Goal: Information Seeking & Learning: Learn about a topic

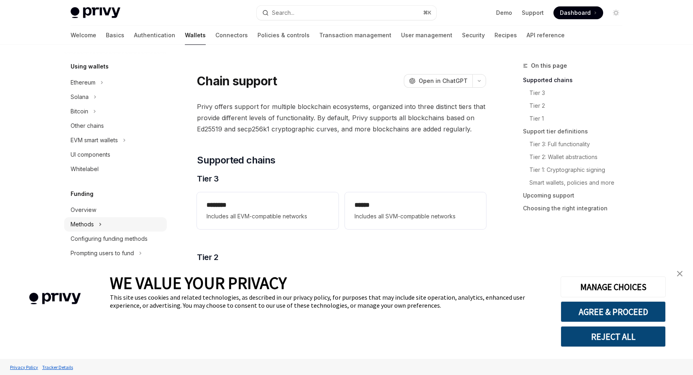
scroll to position [187, 0]
click at [98, 128] on div "Other chains" at bounding box center [87, 128] width 33 height 10
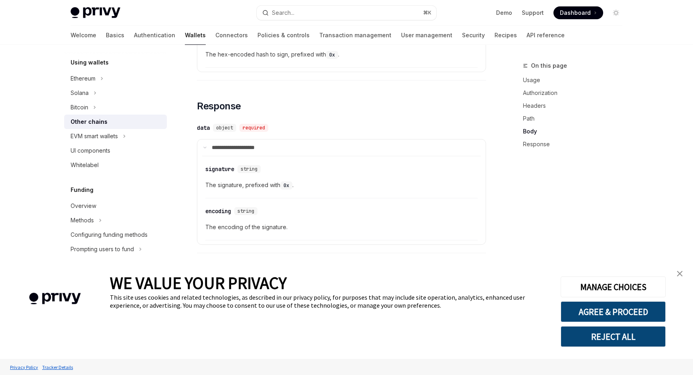
scroll to position [191, 0]
click at [112, 140] on div "EVM smart wallets" at bounding box center [94, 138] width 47 height 10
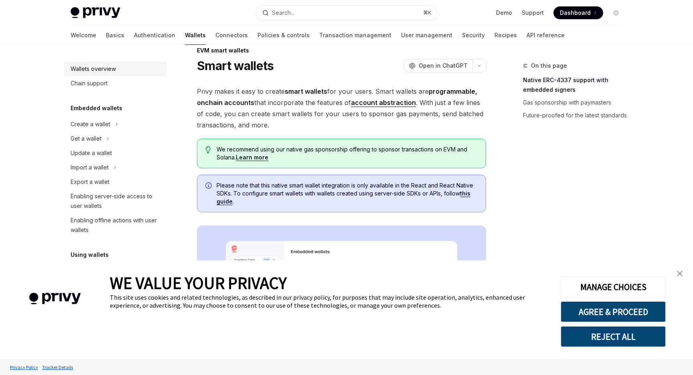
click at [127, 65] on div "Wallets overview" at bounding box center [116, 69] width 91 height 10
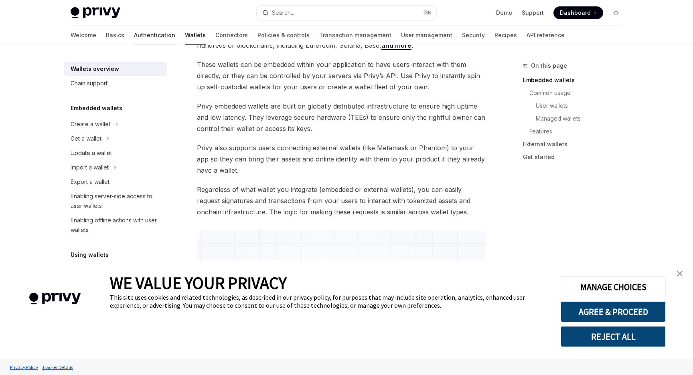
click at [134, 37] on link "Authentication" at bounding box center [154, 35] width 41 height 19
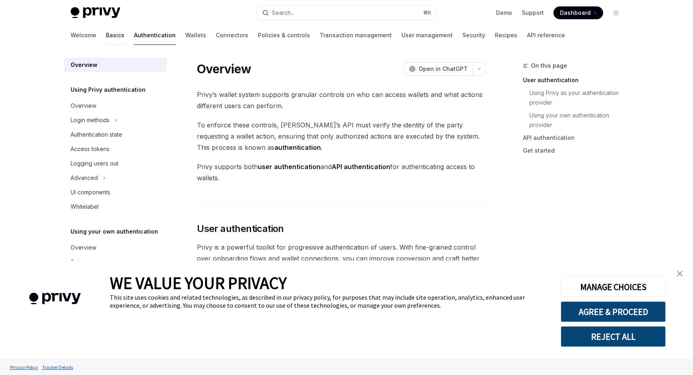
click at [106, 37] on link "Basics" at bounding box center [115, 35] width 18 height 19
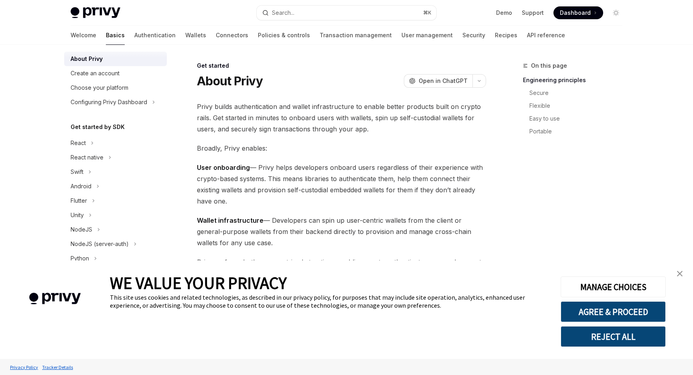
scroll to position [28, 0]
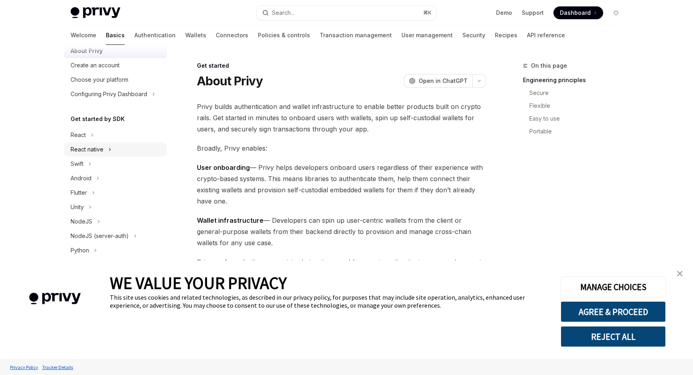
click at [102, 148] on div "React native" at bounding box center [87, 150] width 33 height 10
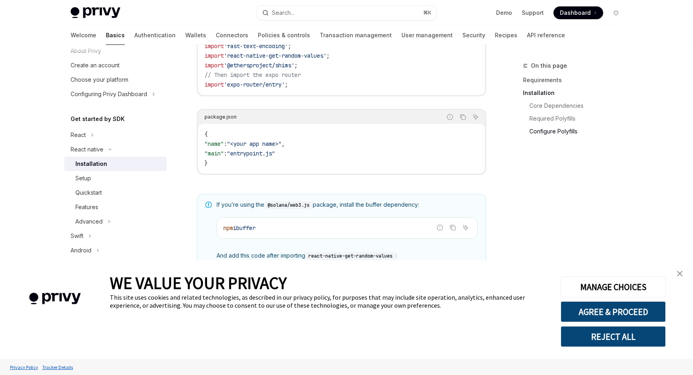
scroll to position [581, 0]
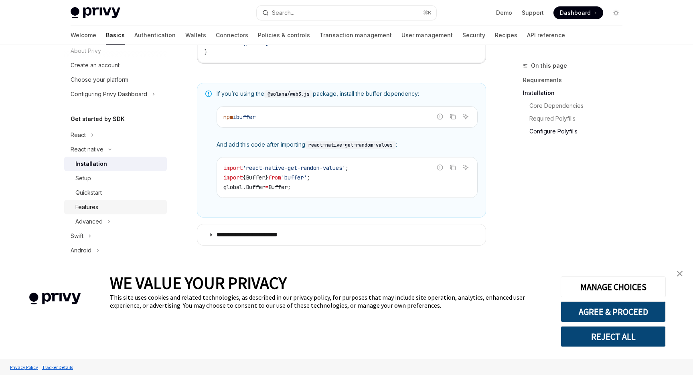
click at [110, 207] on div "Features" at bounding box center [118, 208] width 87 height 10
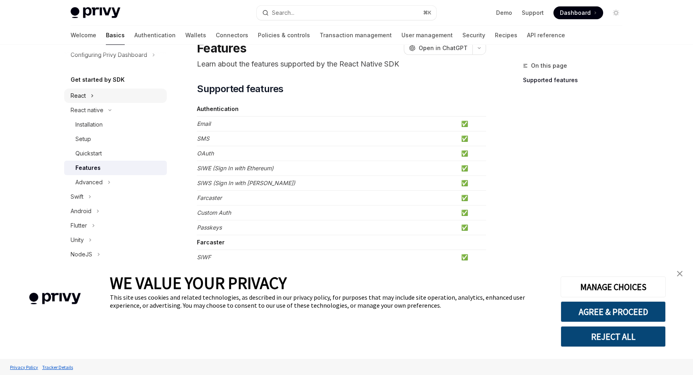
scroll to position [69, 0]
click at [102, 89] on button "React" at bounding box center [115, 94] width 103 height 14
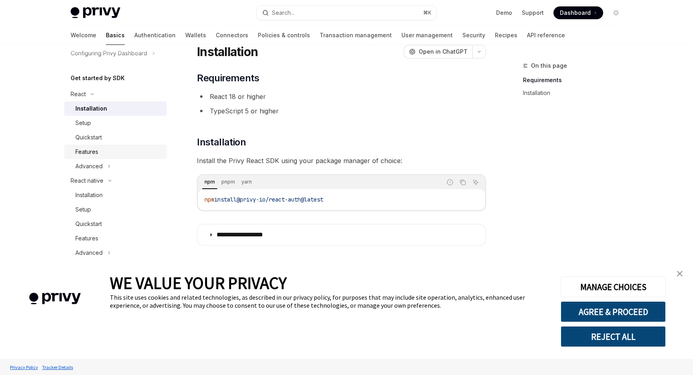
click at [101, 156] on div "Features" at bounding box center [118, 152] width 87 height 10
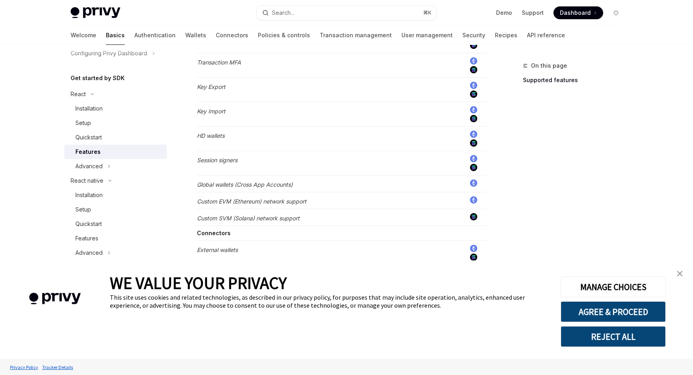
scroll to position [638, 0]
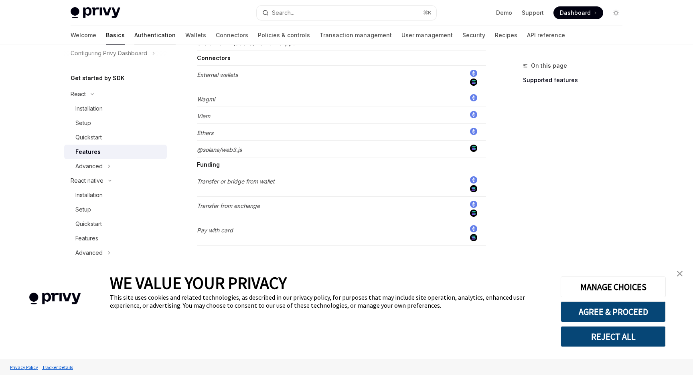
click at [134, 35] on link "Authentication" at bounding box center [154, 35] width 41 height 19
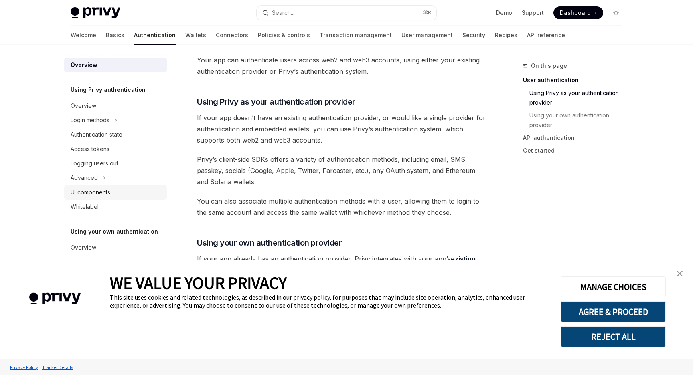
scroll to position [642, 0]
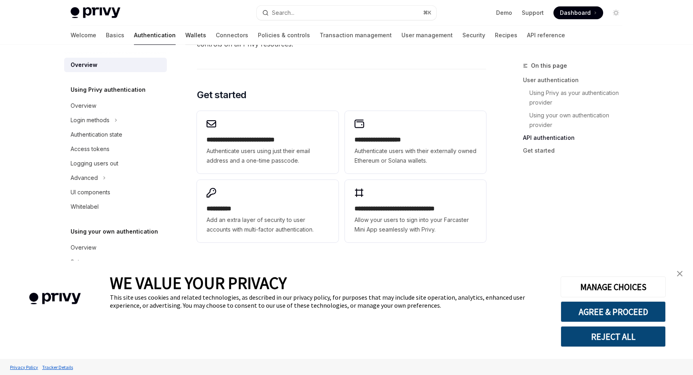
click at [185, 33] on link "Wallets" at bounding box center [195, 35] width 21 height 19
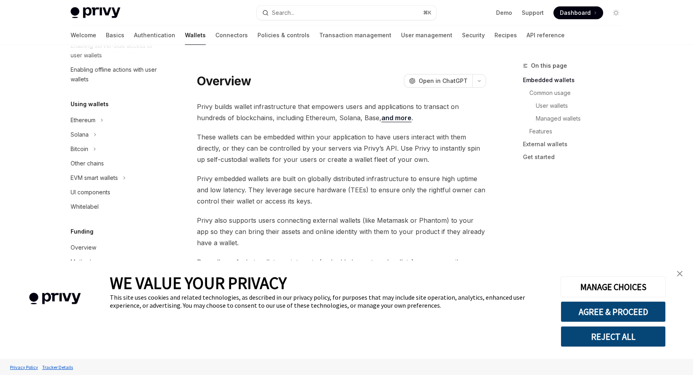
scroll to position [148, 0]
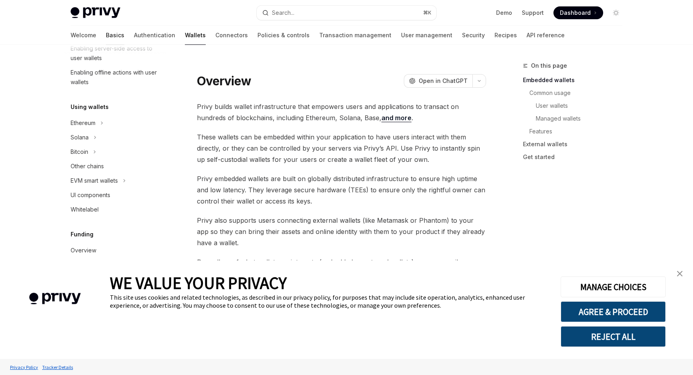
click at [106, 30] on link "Basics" at bounding box center [115, 35] width 18 height 19
type textarea "*"
